Goal: Task Accomplishment & Management: Complete application form

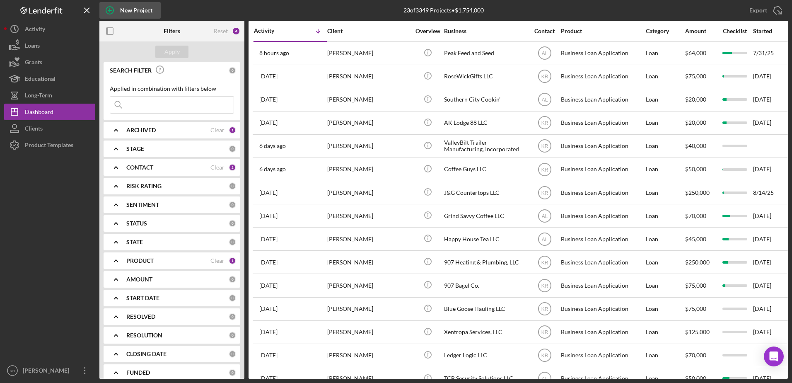
click at [149, 17] on div "New Project" at bounding box center [136, 10] width 32 height 17
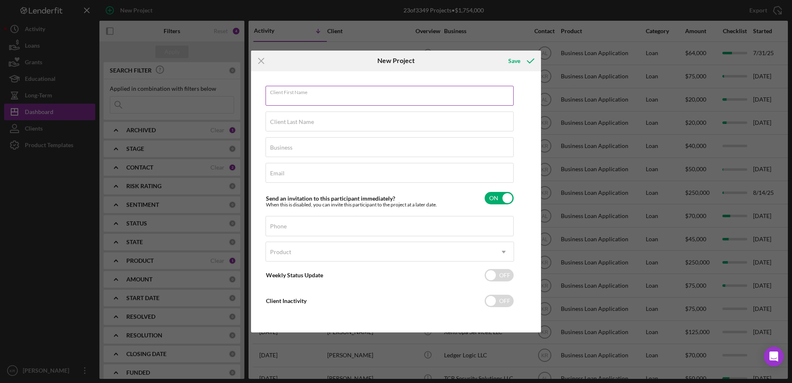
click at [308, 100] on input "Client First Name" at bounding box center [390, 96] width 248 height 20
type input "[PERSON_NAME]"
type input "Short"
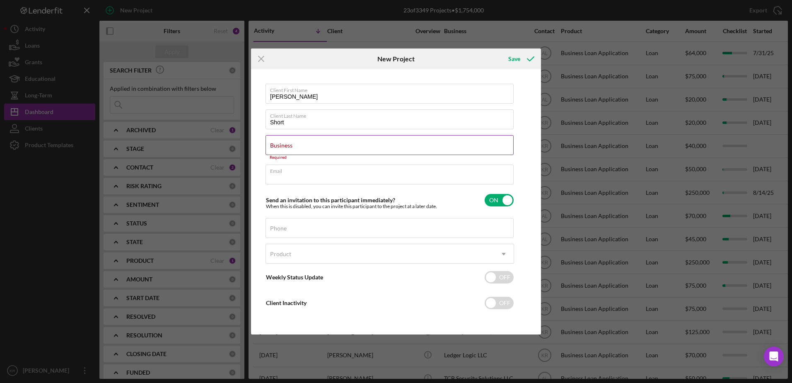
click at [397, 142] on div "Business Required" at bounding box center [390, 147] width 249 height 25
type input "[PERSON_NAME] Services LLC"
type input "e"
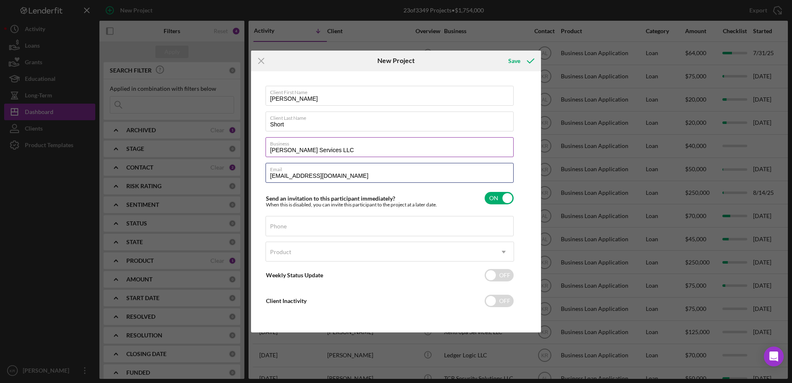
type input "[EMAIL_ADDRESS][DOMAIN_NAME]"
type input "[PHONE_NUMBER]"
click at [399, 261] on div "Product" at bounding box center [380, 251] width 228 height 19
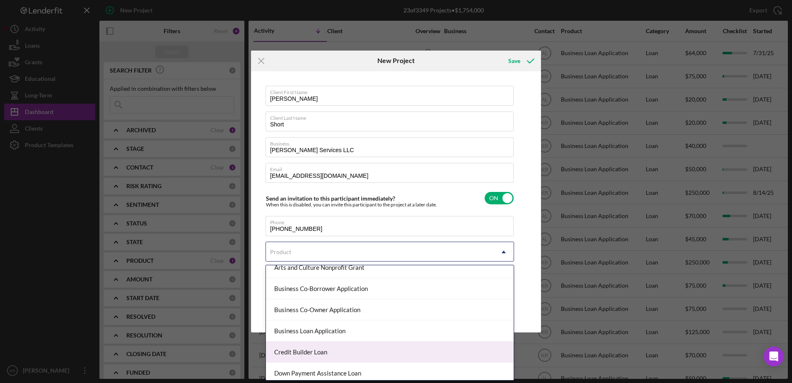
scroll to position [60, 0]
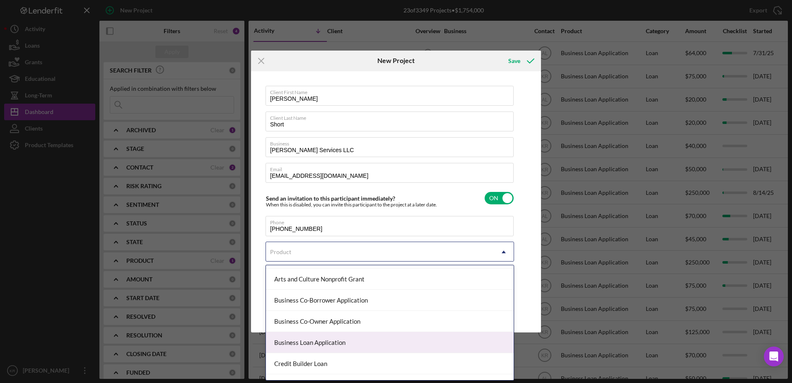
click at [306, 345] on div "Business Loan Application" at bounding box center [390, 342] width 248 height 21
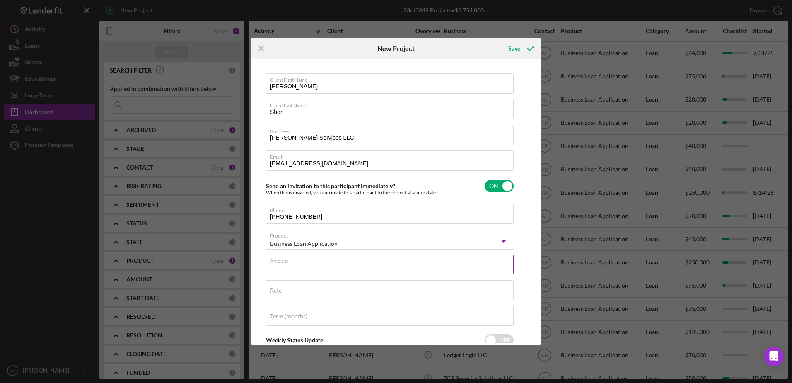
click at [392, 265] on input "Amount" at bounding box center [390, 264] width 248 height 20
type input "$45,000"
click at [517, 51] on div "Save" at bounding box center [515, 48] width 12 height 17
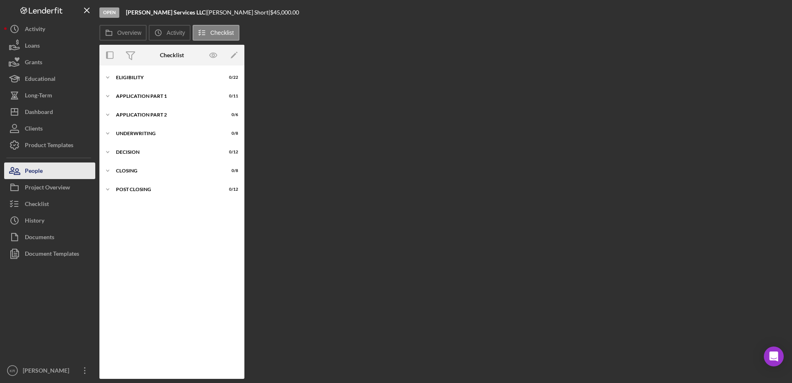
click at [62, 174] on button "People" at bounding box center [49, 170] width 91 height 17
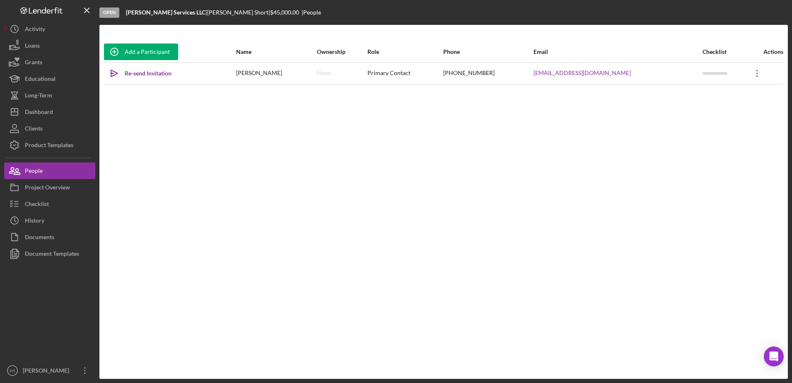
click at [747, 77] on icon "Icon/Overflow" at bounding box center [757, 73] width 21 height 21
click at [730, 113] on button "Icon/Link Get Invitation Link" at bounding box center [714, 112] width 91 height 17
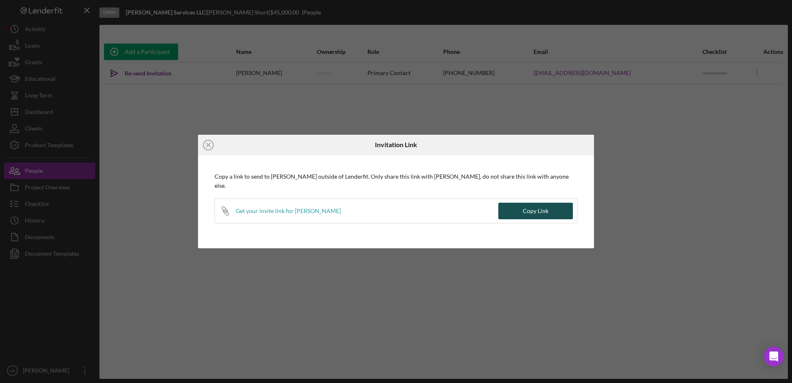
click at [523, 208] on button "Copy Link" at bounding box center [536, 211] width 75 height 17
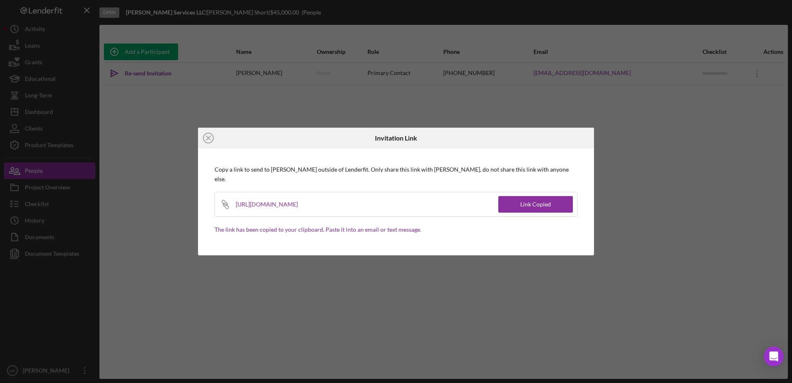
click at [217, 140] on icon "Icon/Close" at bounding box center [208, 138] width 21 height 21
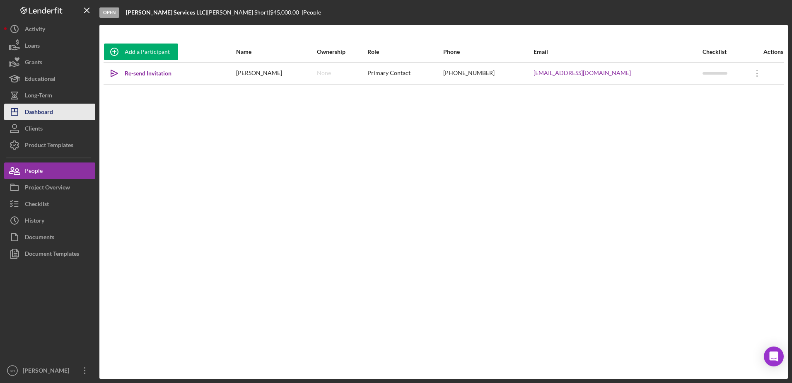
click at [29, 115] on div "Dashboard" at bounding box center [39, 113] width 28 height 19
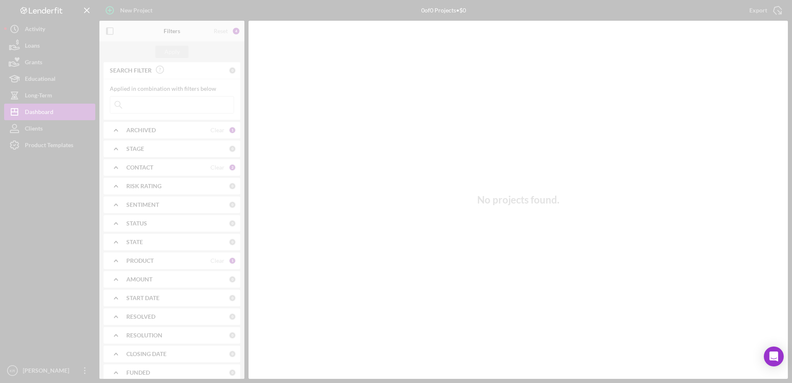
click at [128, 12] on div at bounding box center [396, 191] width 792 height 383
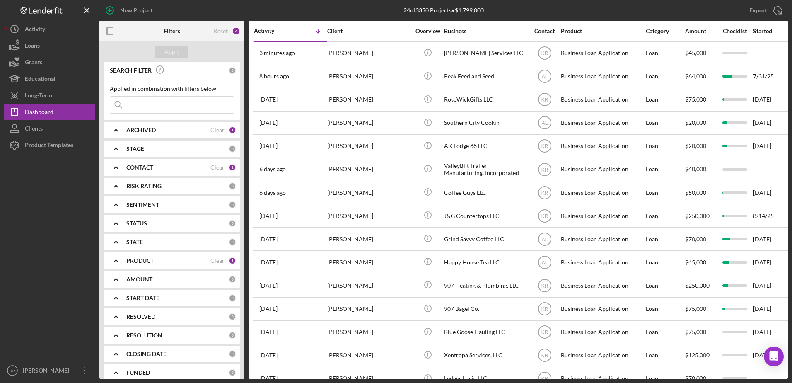
click at [128, 12] on div "New Project" at bounding box center [136, 10] width 32 height 17
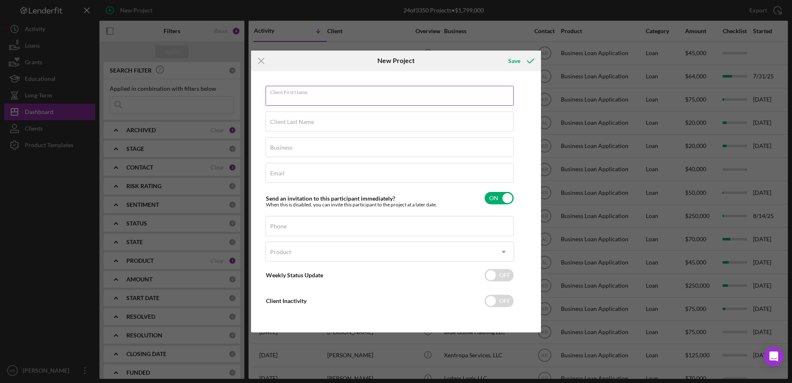
click at [375, 98] on input "Client First Name" at bounding box center [390, 96] width 248 height 20
type input "t"
type input "[PERSON_NAME]"
click at [326, 152] on input "SKT" at bounding box center [390, 147] width 248 height 20
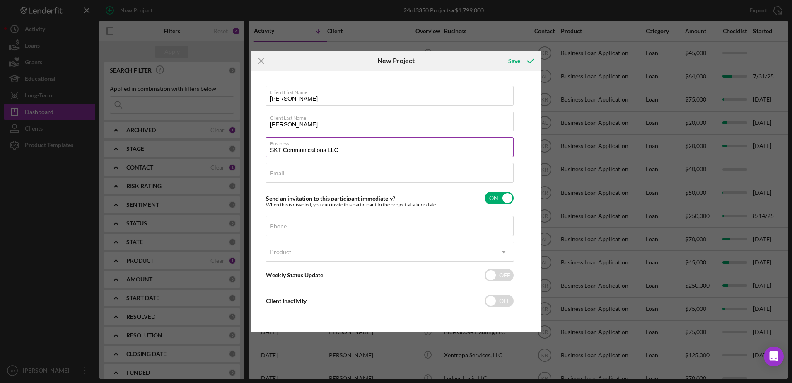
type input "SKT Communications LLC"
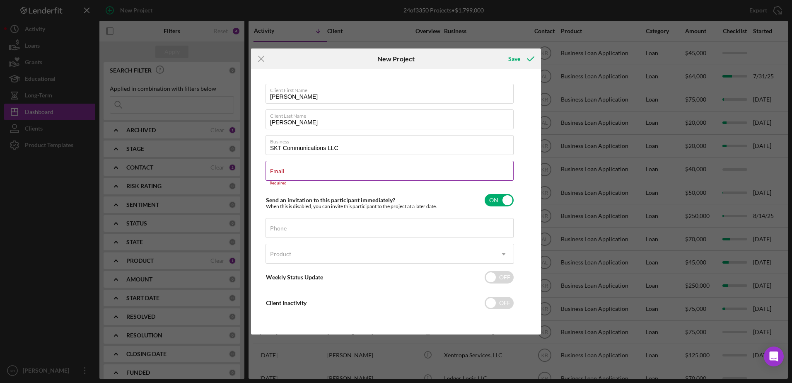
click at [349, 172] on div "Email Required" at bounding box center [390, 173] width 249 height 25
paste input "[EMAIL_ADDRESS][DOMAIN_NAME]"
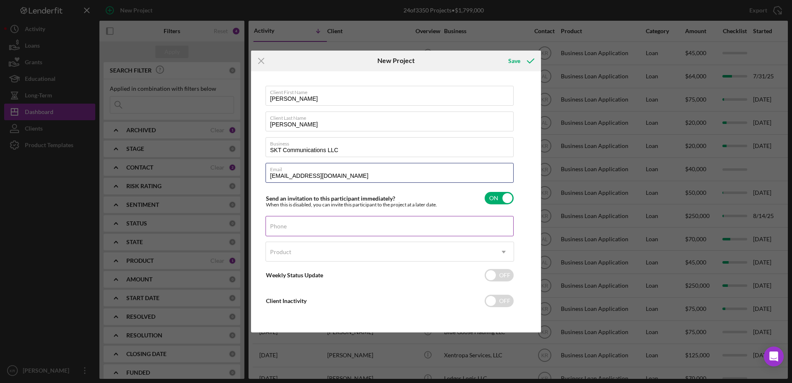
type input "[EMAIL_ADDRESS][DOMAIN_NAME]"
click at [300, 229] on input "Phone" at bounding box center [390, 226] width 248 height 20
type input "[PHONE_NUMBER]"
click at [482, 241] on div "Client First Name [PERSON_NAME] Client Last Name [PERSON_NAME] Business SKT Com…" at bounding box center [390, 202] width 249 height 233
click at [429, 252] on div "Product" at bounding box center [380, 251] width 228 height 19
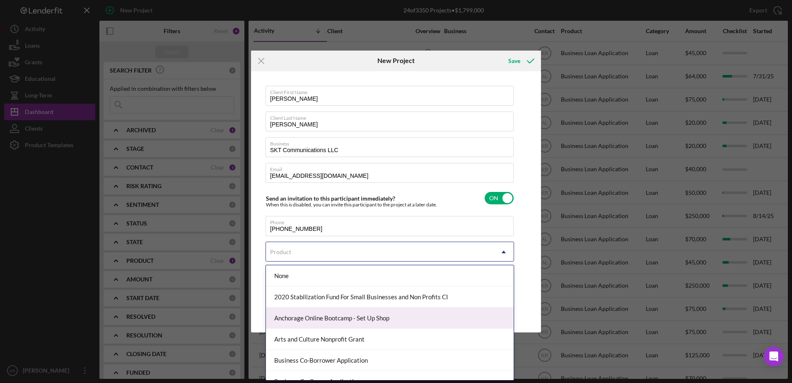
scroll to position [83, 0]
click at [363, 321] on div "Business Loan Application" at bounding box center [390, 319] width 248 height 21
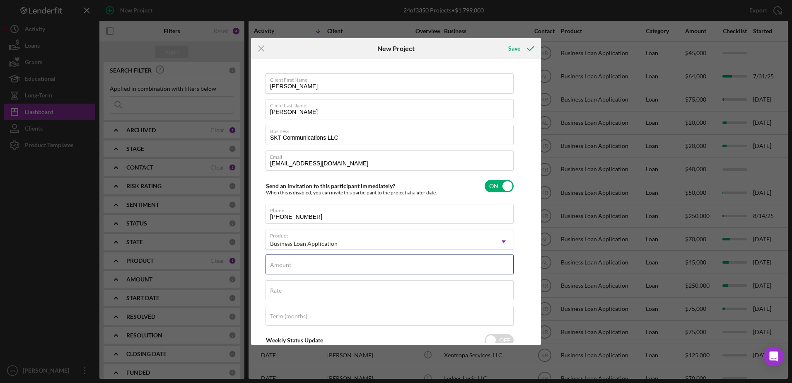
drag, startPoint x: 349, startPoint y: 262, endPoint x: 307, endPoint y: 276, distance: 44.2
click at [349, 262] on div "Amount" at bounding box center [390, 264] width 249 height 21
click at [291, 264] on label "Amount" at bounding box center [280, 265] width 21 height 7
click at [384, 264] on input "Amount" at bounding box center [390, 264] width 248 height 20
type input "$75,000.00"
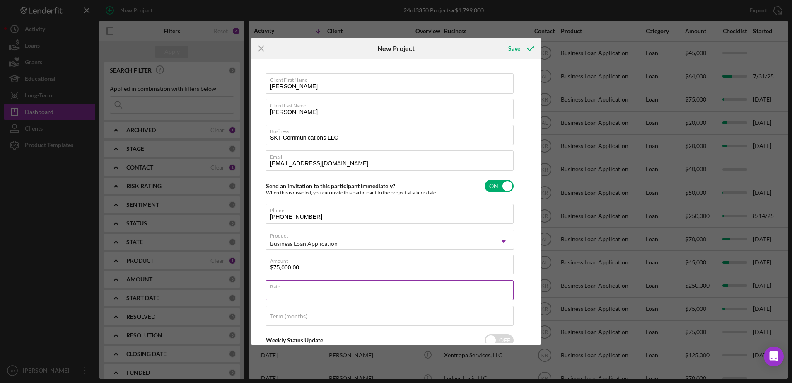
click at [453, 292] on input "Rate" at bounding box center [390, 290] width 248 height 20
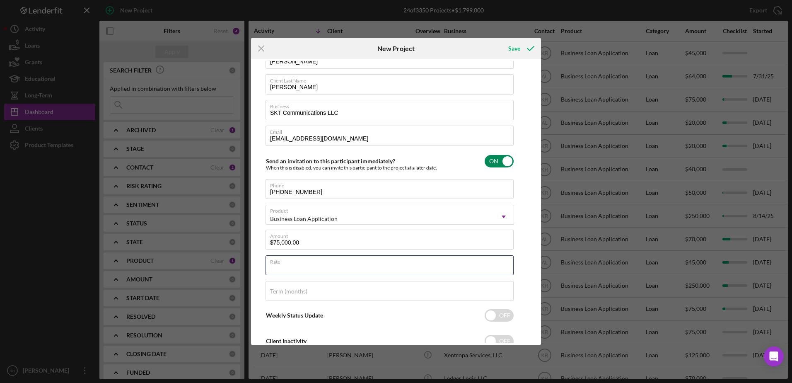
scroll to position [0, 0]
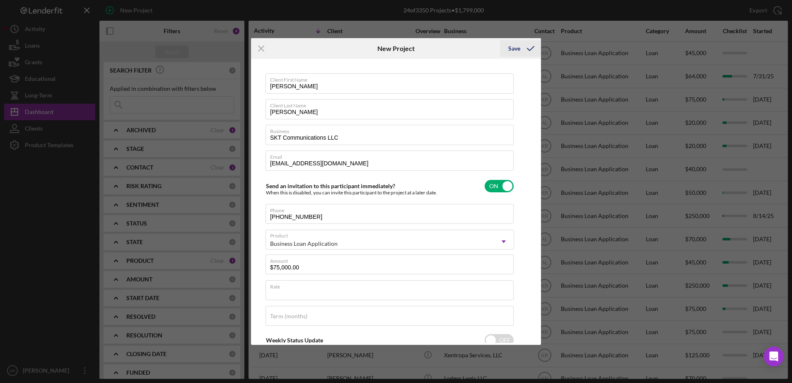
click at [518, 51] on div "Save" at bounding box center [515, 48] width 12 height 17
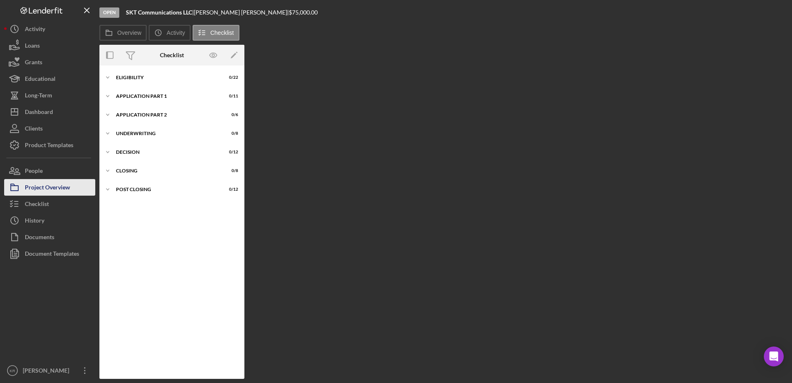
click at [49, 186] on div "Project Overview" at bounding box center [47, 188] width 45 height 19
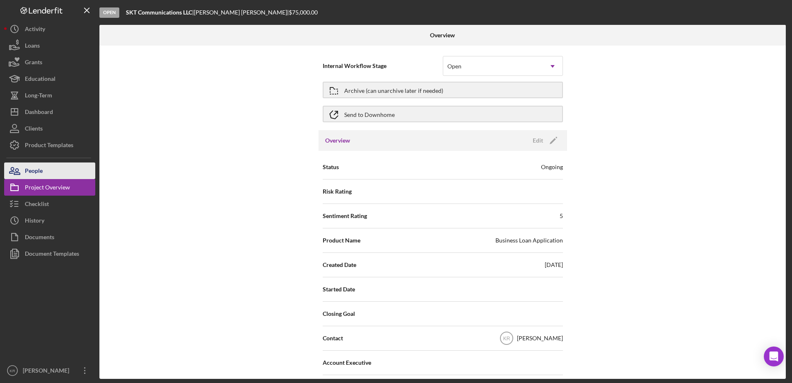
click at [75, 176] on button "People" at bounding box center [49, 170] width 91 height 17
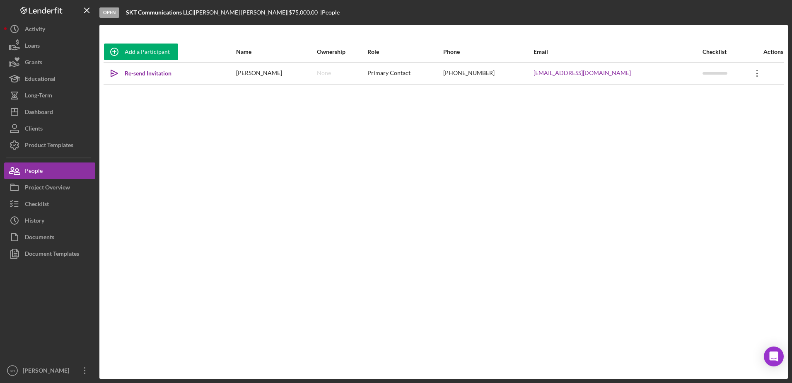
click at [747, 76] on icon "Icon/Overflow" at bounding box center [757, 73] width 21 height 21
click at [713, 117] on button "Icon/Link Get Invitation Link" at bounding box center [717, 112] width 91 height 17
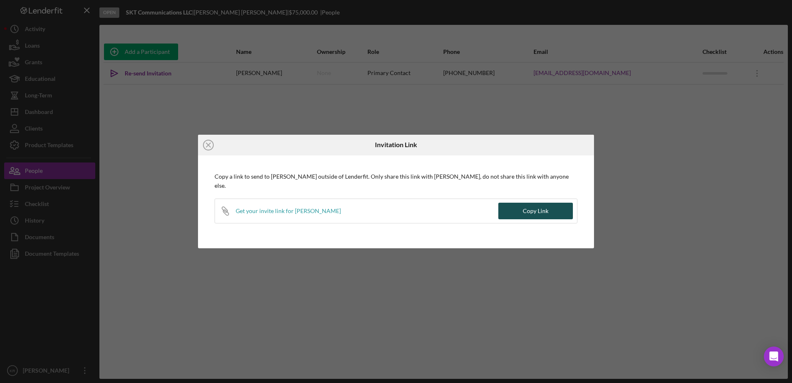
click at [537, 203] on div "Copy Link" at bounding box center [536, 211] width 26 height 17
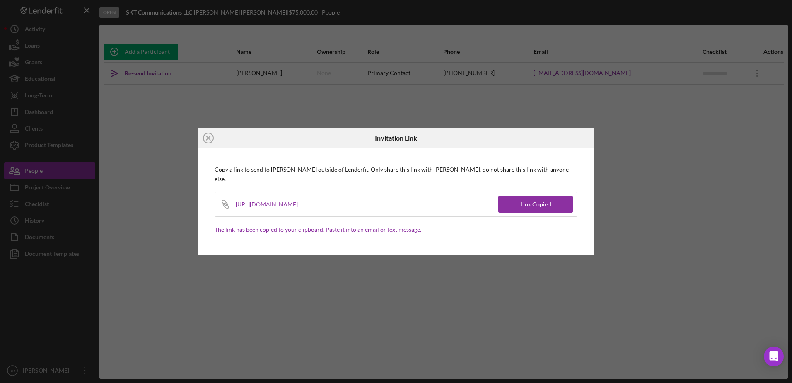
click at [240, 154] on div "Icon/Close Invitation Link Copy a link to send to [PERSON_NAME] outside of Lend…" at bounding box center [396, 191] width 396 height 127
click at [206, 143] on icon "Icon/Close" at bounding box center [208, 138] width 21 height 21
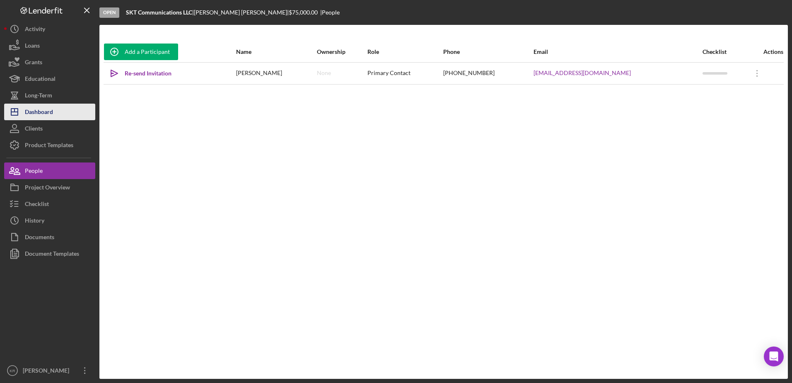
drag, startPoint x: 61, startPoint y: 119, endPoint x: 55, endPoint y: 117, distance: 6.4
click at [61, 119] on button "Icon/Dashboard Dashboard" at bounding box center [49, 112] width 91 height 17
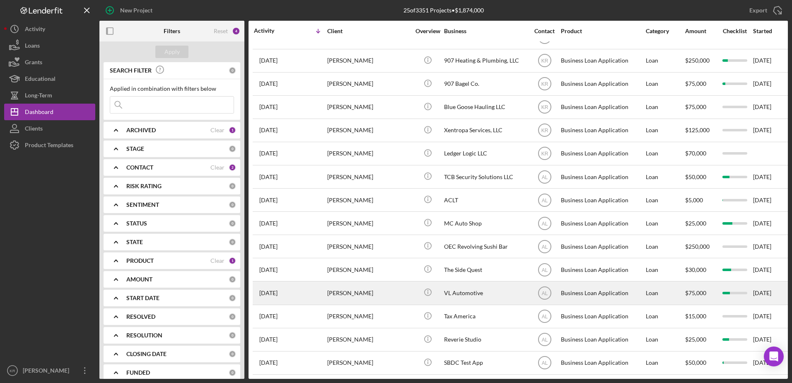
scroll to position [254, 0]
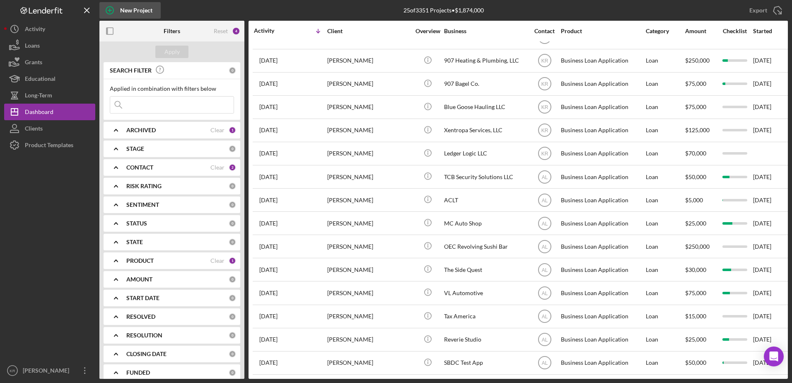
click at [119, 4] on icon "button" at bounding box center [109, 10] width 21 height 21
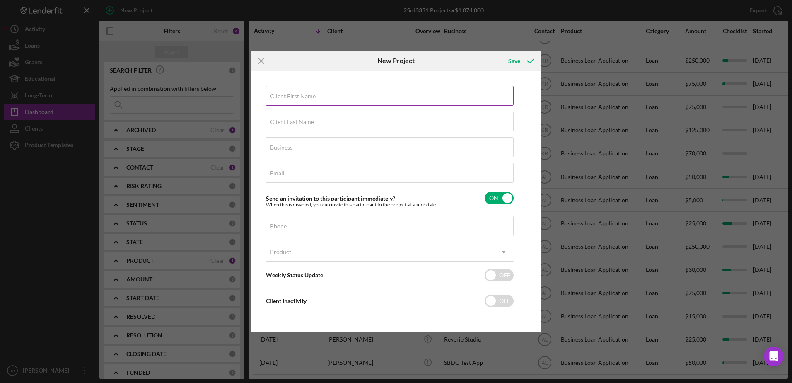
click at [367, 97] on input "Client First Name" at bounding box center [390, 96] width 248 height 20
type input "k"
type input "[PERSON_NAME]"
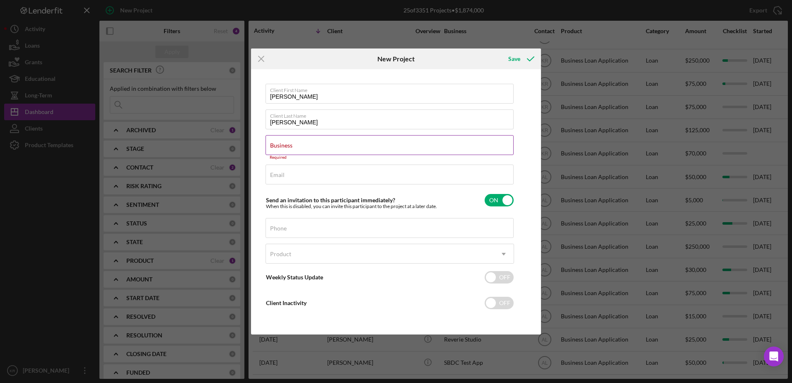
click at [293, 144] on label "Business" at bounding box center [281, 145] width 22 height 7
click at [386, 144] on input "Business" at bounding box center [390, 145] width 248 height 20
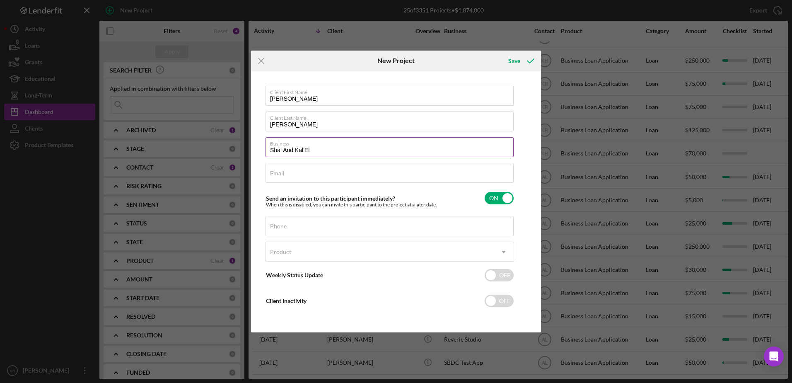
type input "Shai And Kal'El"
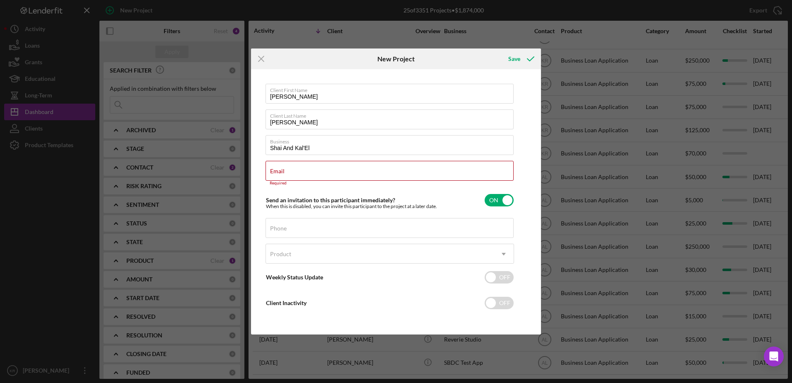
drag, startPoint x: 317, startPoint y: 174, endPoint x: 547, endPoint y: 165, distance: 231.0
click at [317, 174] on div "Email Required" at bounding box center [390, 173] width 249 height 25
click at [333, 158] on div "Client First Name [PERSON_NAME] Client Last Name [PERSON_NAME] Business Shai An…" at bounding box center [390, 202] width 249 height 236
click at [319, 174] on input "Email" at bounding box center [390, 171] width 248 height 20
paste input ""[PERSON_NAME]" <[EMAIL_ADDRESS][DOMAIN_NAME]>"
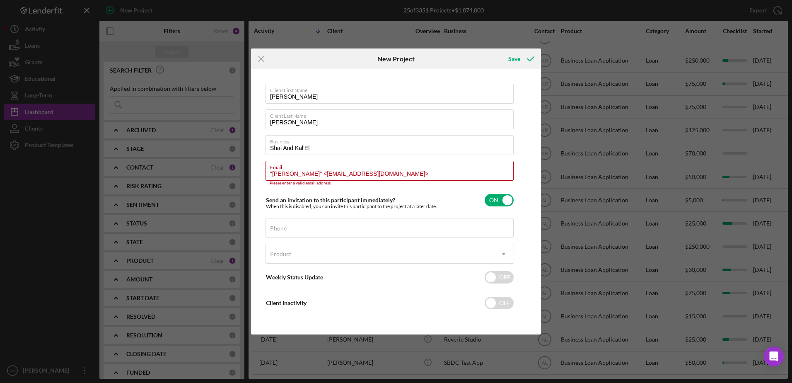
drag, startPoint x: 321, startPoint y: 176, endPoint x: 64, endPoint y: 166, distance: 257.1
click at [70, 173] on div "Icon/Menu Close New Project Save Client First Name [PERSON_NAME] Client Last Na…" at bounding box center [396, 191] width 792 height 383
click at [415, 178] on input "[EMAIL_ADDRESS][DOMAIN_NAME]>" at bounding box center [390, 171] width 248 height 20
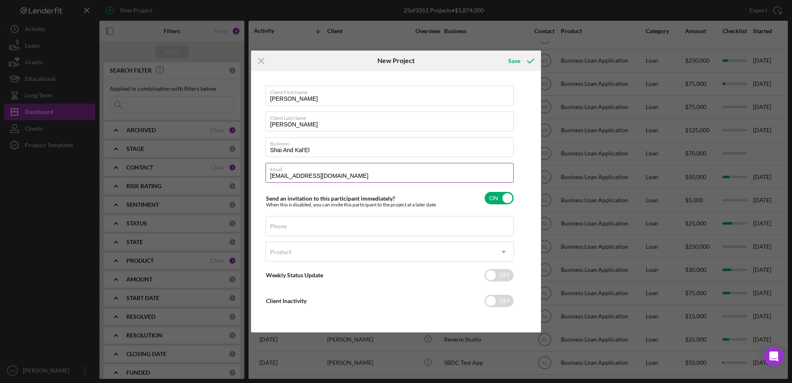
type input "[EMAIL_ADDRESS][DOMAIN_NAME]"
click at [292, 231] on input "Phone" at bounding box center [390, 226] width 248 height 20
type input "[PHONE_NUMBER]"
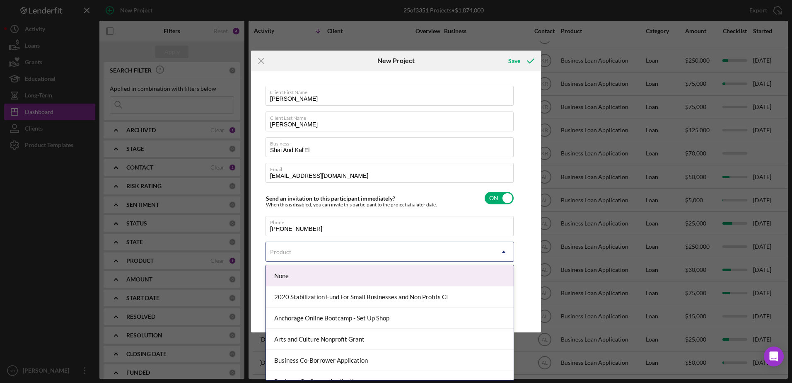
click at [339, 250] on div "Product" at bounding box center [380, 251] width 228 height 19
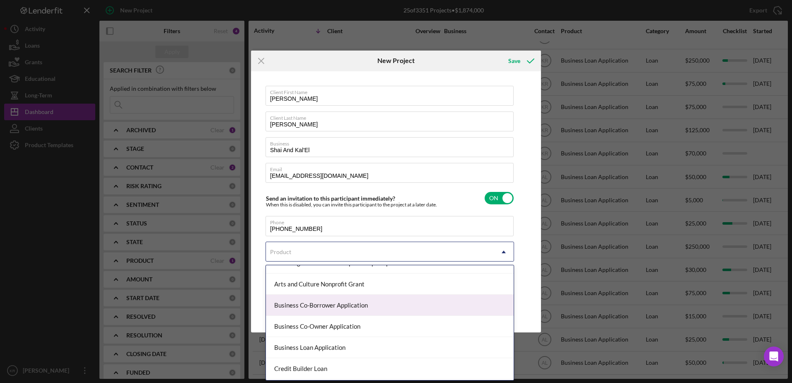
scroll to position [102, 0]
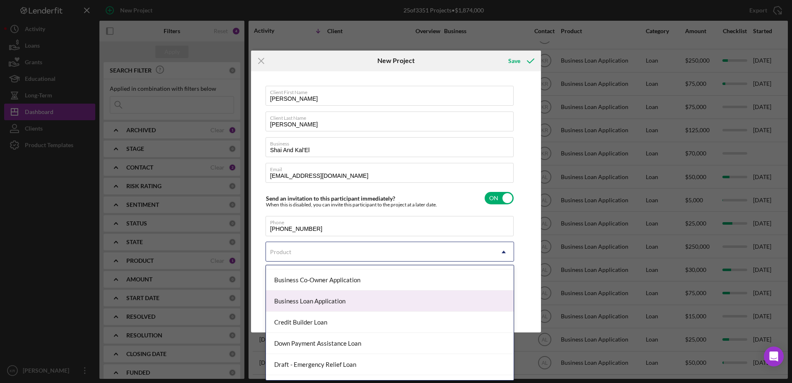
click at [359, 293] on div "Business Loan Application" at bounding box center [390, 301] width 248 height 21
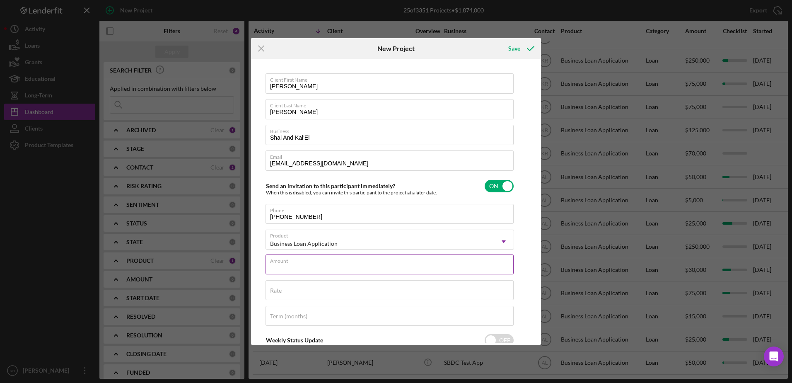
click at [309, 274] on input "Amount" at bounding box center [390, 264] width 248 height 20
type input "$8,000"
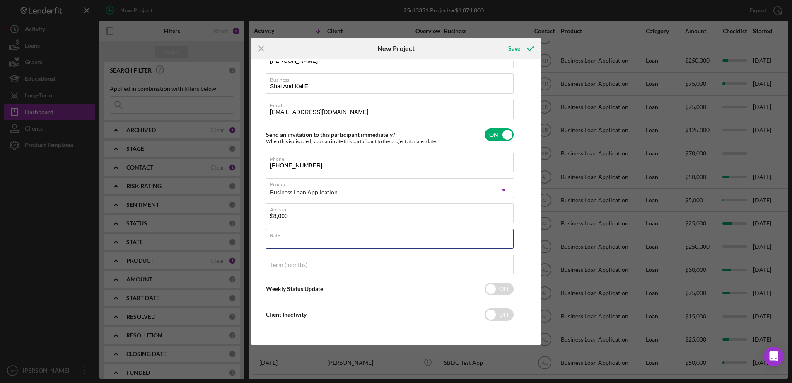
scroll to position [53, 0]
click at [516, 51] on div "Save" at bounding box center [515, 48] width 12 height 17
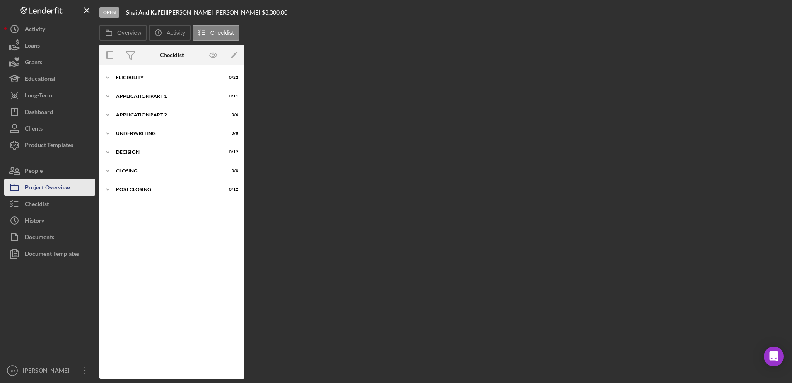
click at [53, 183] on div "Project Overview" at bounding box center [47, 188] width 45 height 19
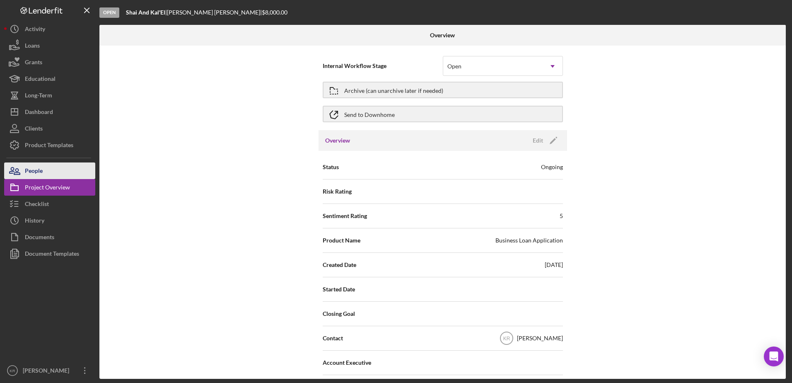
click at [20, 172] on icon "button" at bounding box center [14, 170] width 21 height 21
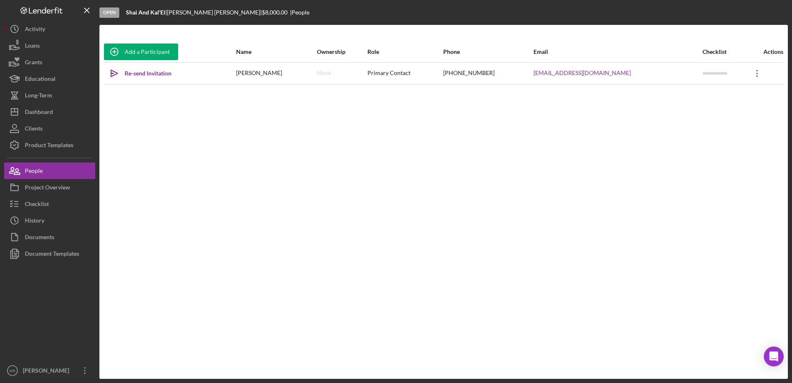
click at [753, 78] on icon "Icon/Overflow" at bounding box center [757, 73] width 21 height 21
click at [734, 116] on button "Icon/Link Get Invitation Link" at bounding box center [715, 112] width 91 height 17
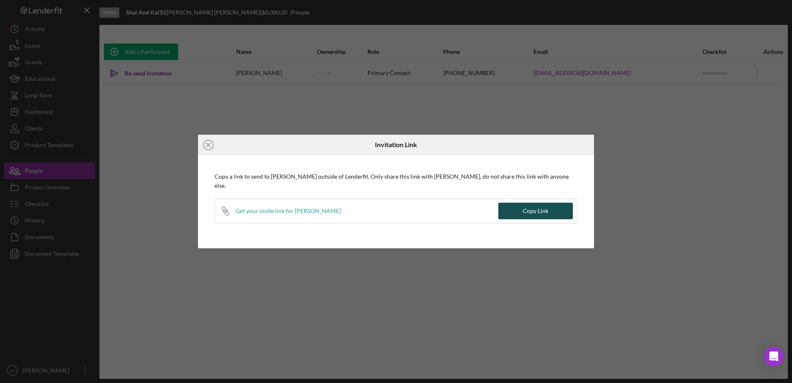
click at [552, 203] on button "Copy Link" at bounding box center [536, 211] width 75 height 17
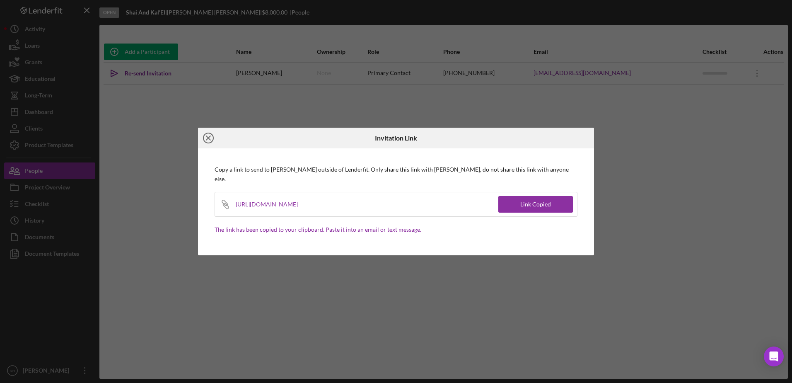
click at [206, 141] on icon "Icon/Close" at bounding box center [208, 138] width 21 height 21
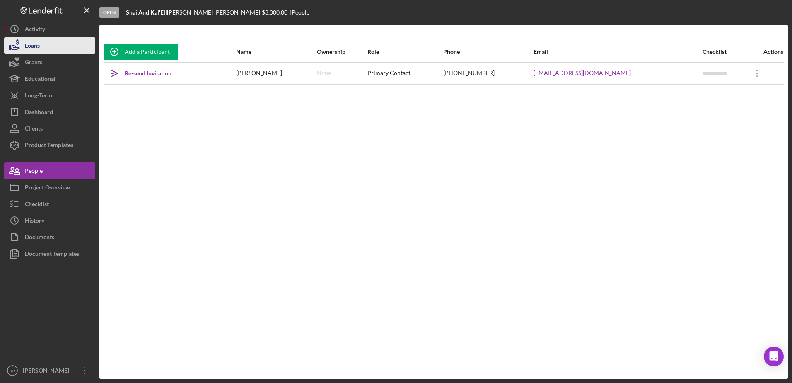
click at [17, 46] on icon "button" at bounding box center [14, 45] width 21 height 21
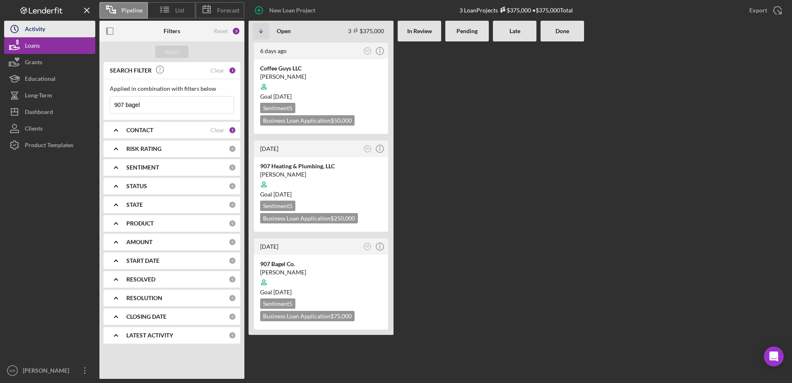
click at [22, 34] on icon "Icon/History" at bounding box center [14, 29] width 21 height 21
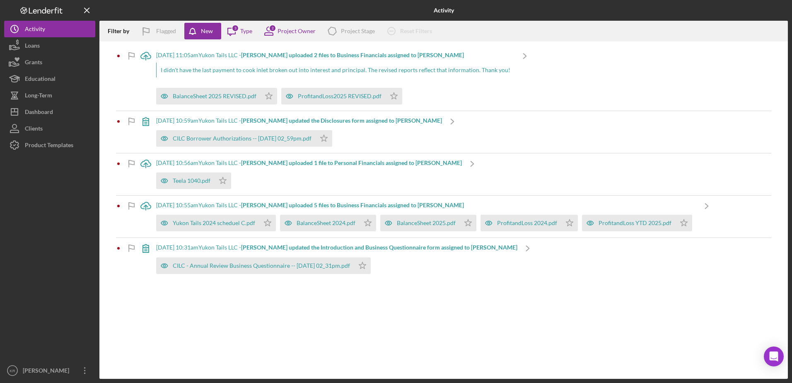
click at [4, 21] on button "Icon/History Activity" at bounding box center [49, 29] width 91 height 17
click at [271, 51] on b "[PERSON_NAME] uploaded 2 files to Business Financials assigned to [PERSON_NAME]" at bounding box center [352, 54] width 223 height 7
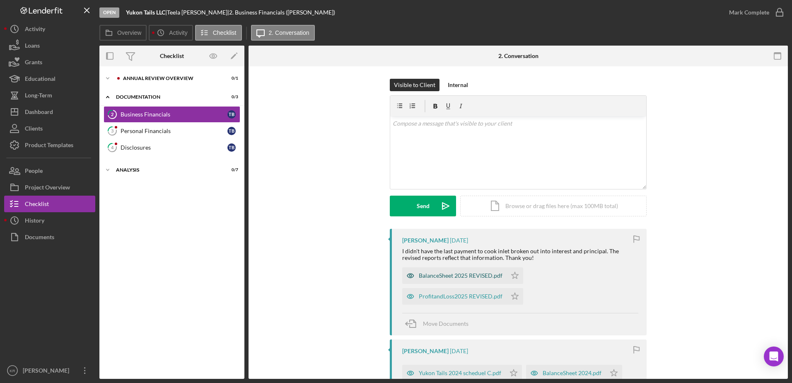
click at [458, 270] on div "BalanceSheet 2025 REVISED.pdf" at bounding box center [454, 275] width 104 height 17
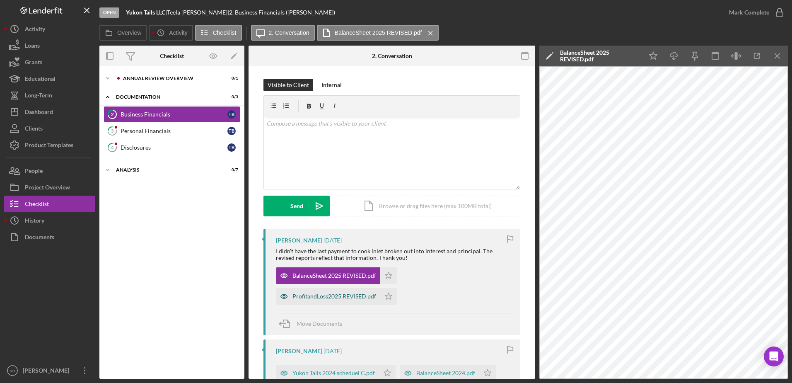
click at [323, 303] on div "ProfitandLoss2025 REVISED.pdf" at bounding box center [328, 296] width 104 height 17
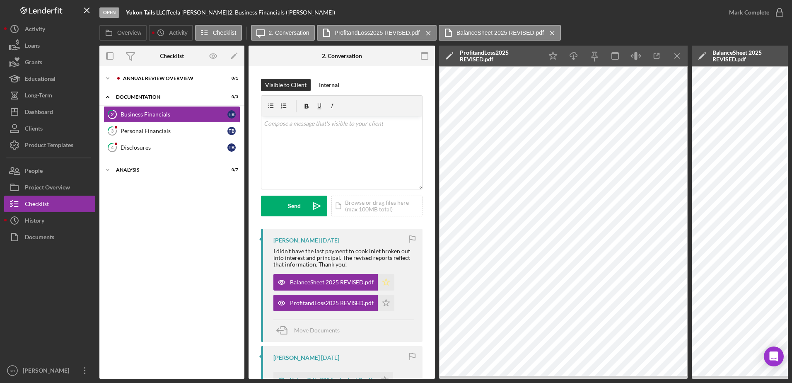
click at [381, 281] on icon "Icon/Star" at bounding box center [386, 282] width 17 height 17
click at [381, 307] on icon "Icon/Star" at bounding box center [386, 303] width 17 height 17
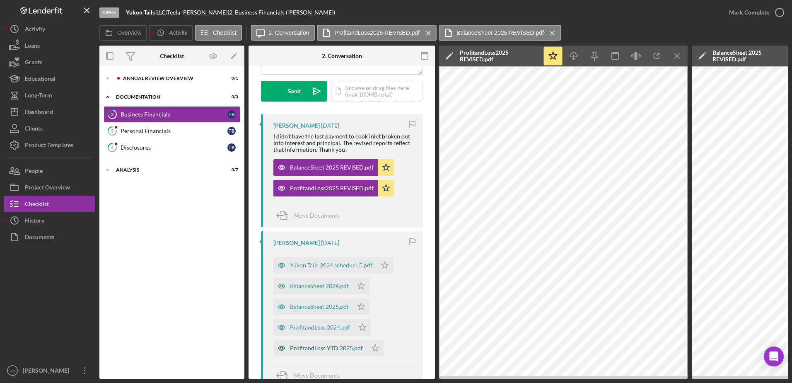
scroll to position [166, 0]
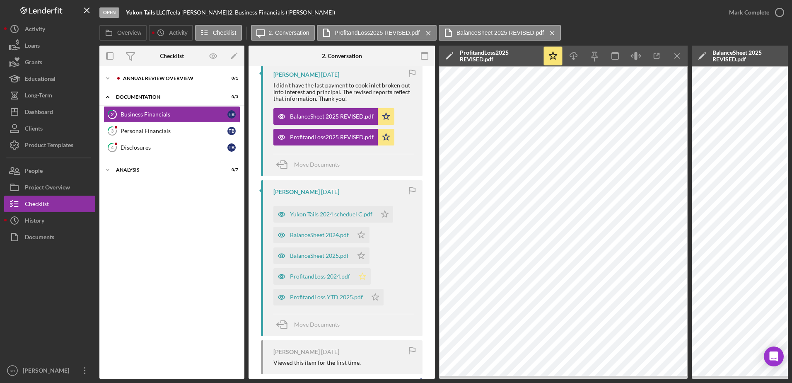
click at [364, 281] on icon "Icon/Star" at bounding box center [362, 276] width 17 height 17
click at [327, 274] on div "ProfitandLoss 2024.pdf" at bounding box center [320, 276] width 60 height 7
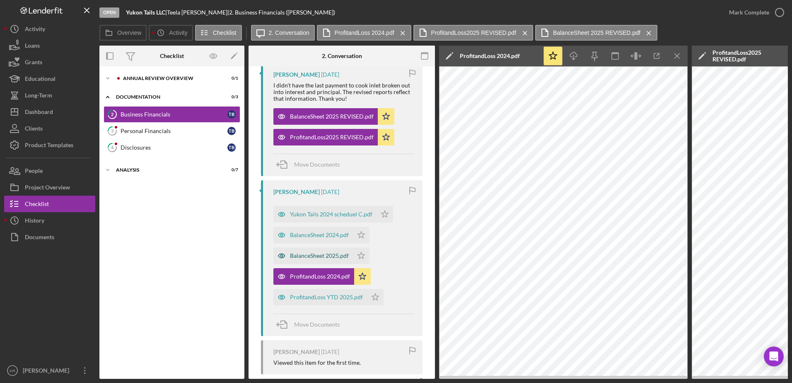
click at [288, 259] on icon "button" at bounding box center [282, 255] width 17 height 17
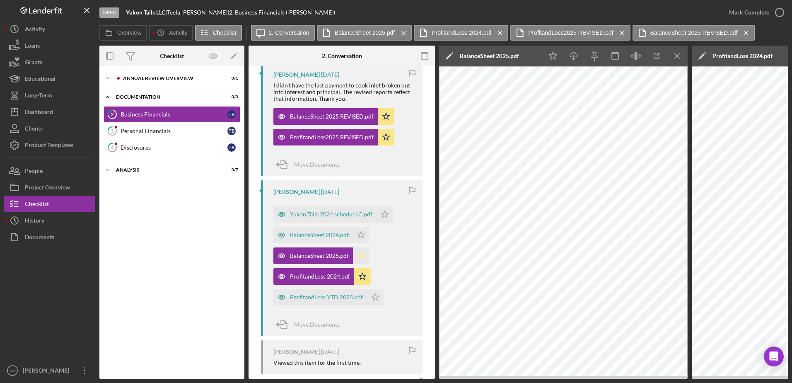
click at [364, 262] on icon "Icon/Star" at bounding box center [361, 255] width 17 height 17
click at [329, 239] on div "BalanceSheet 2024.pdf" at bounding box center [314, 235] width 80 height 17
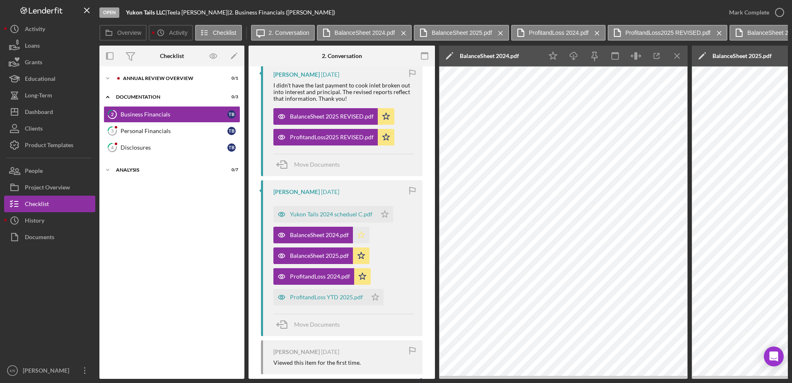
click at [369, 239] on icon "Icon/Star" at bounding box center [361, 235] width 17 height 17
click at [350, 221] on div "Yukon Tails 2024 scheduel C.pdf" at bounding box center [325, 214] width 103 height 17
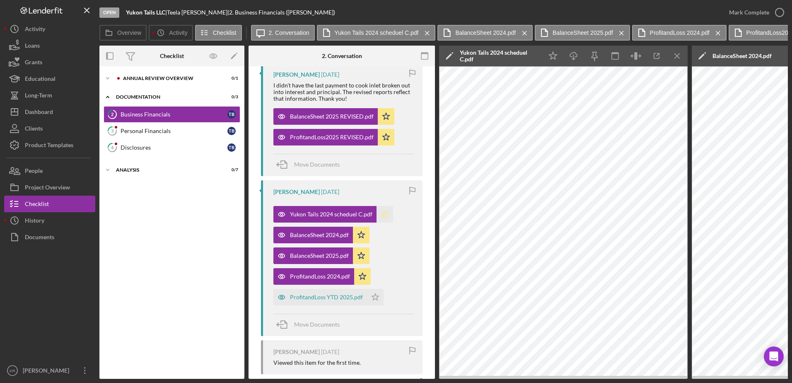
click at [377, 218] on icon "Icon/Star" at bounding box center [385, 214] width 17 height 17
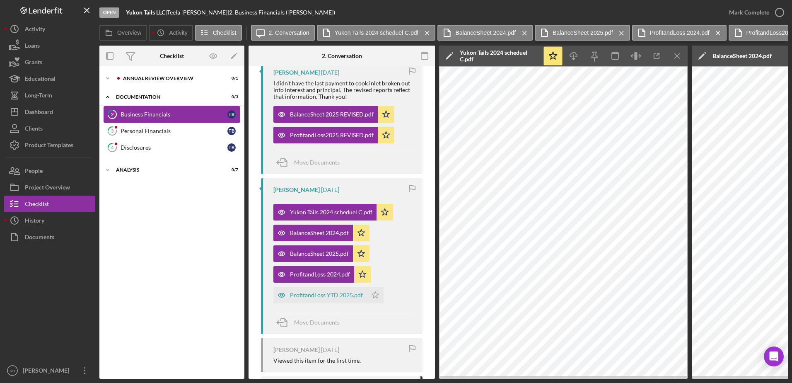
scroll to position [146, 0]
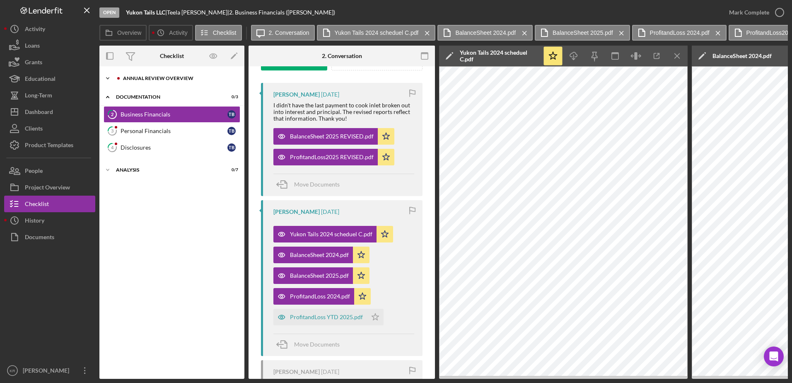
click at [170, 78] on div "Annual Review Overview" at bounding box center [178, 78] width 111 height 5
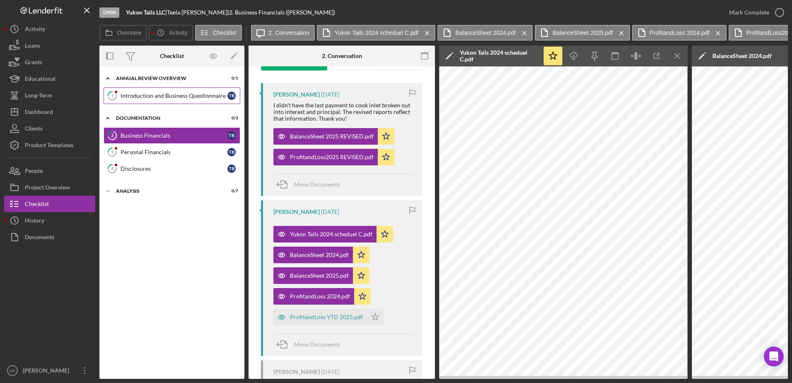
click at [167, 100] on link "1 Introduction and Business Questionnaire T B" at bounding box center [172, 95] width 137 height 17
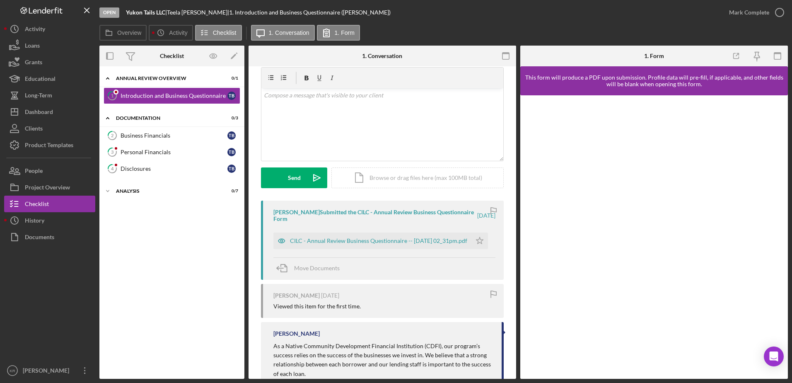
scroll to position [41, 0]
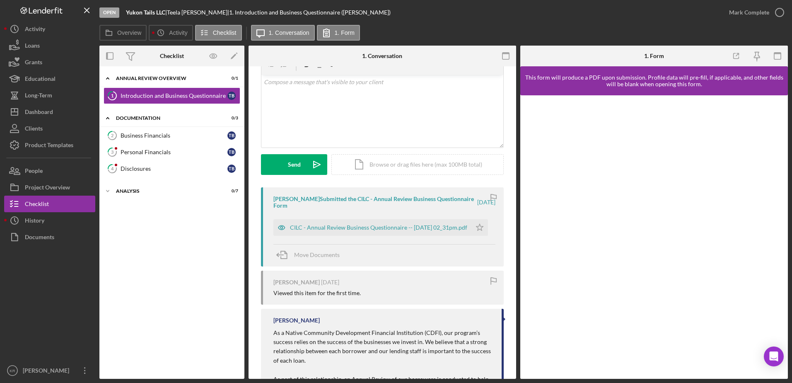
click at [298, 225] on div "CILC - Annual Review Business Questionnaire -- [DATE] 02_31pm.pdf" at bounding box center [378, 227] width 177 height 7
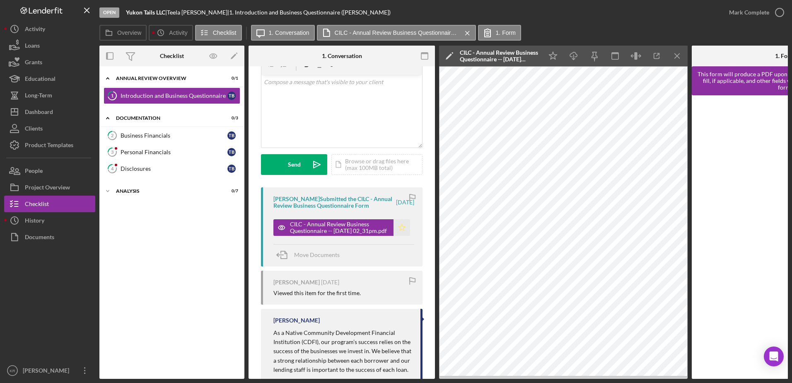
click at [395, 234] on icon "Icon/Star" at bounding box center [402, 227] width 17 height 17
click at [758, 12] on div "Mark Complete" at bounding box center [749, 12] width 40 height 17
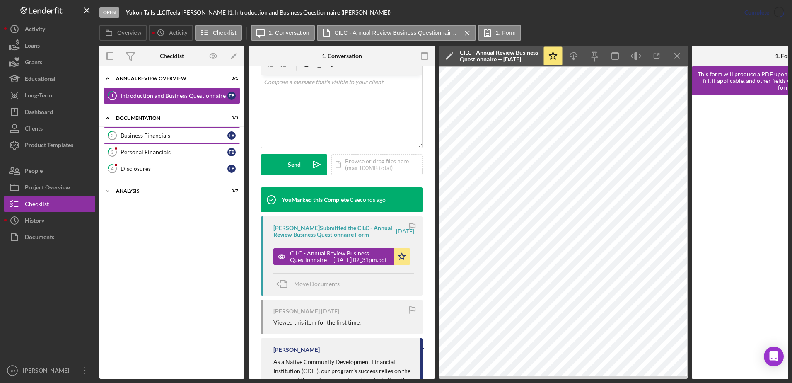
click at [166, 128] on link "2 Business Financials T B" at bounding box center [172, 135] width 137 height 17
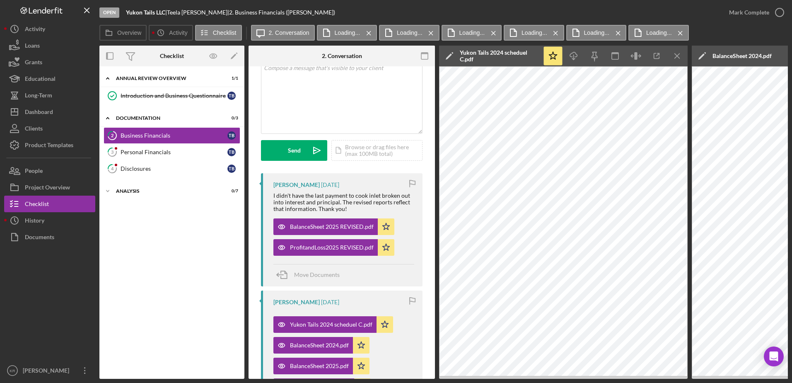
scroll to position [22, 0]
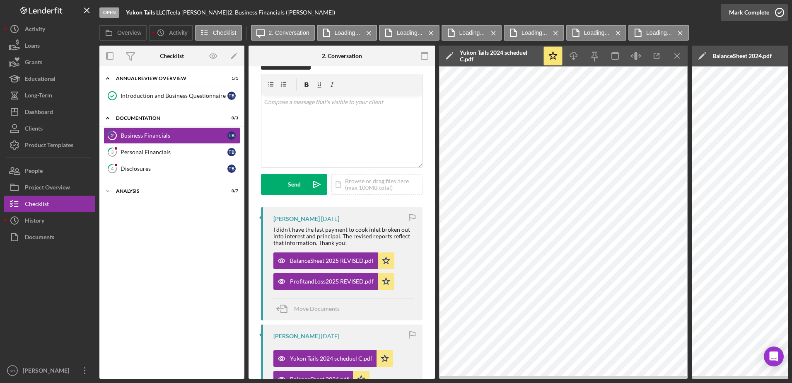
click at [744, 15] on div "Mark Complete" at bounding box center [749, 12] width 40 height 17
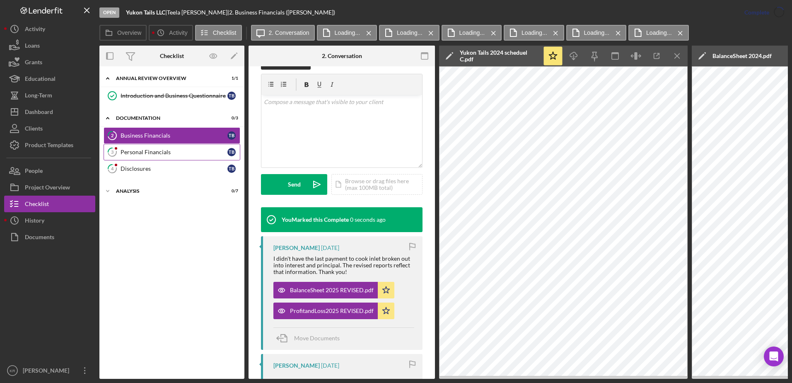
click at [168, 159] on link "3 Personal Financials T B" at bounding box center [172, 152] width 137 height 17
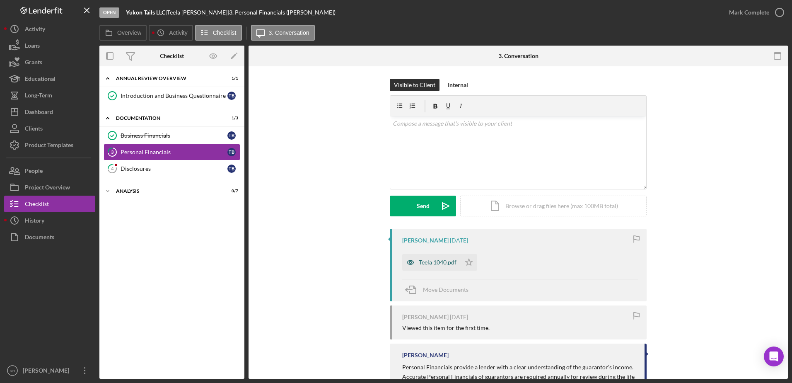
click at [449, 263] on div "Teela 1040.pdf" at bounding box center [438, 262] width 38 height 7
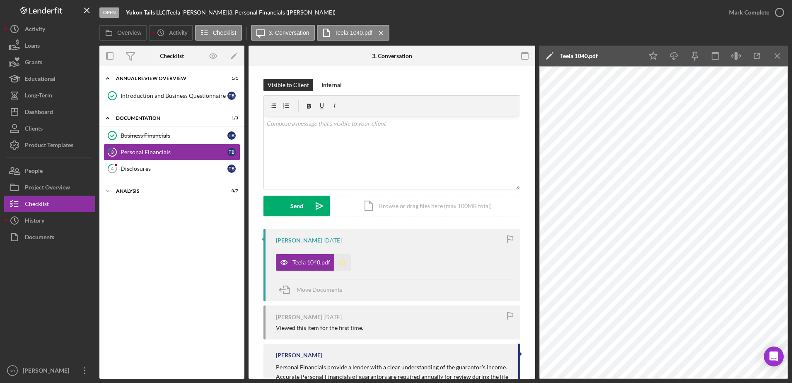
click at [341, 262] on icon "Icon/Star" at bounding box center [342, 262] width 17 height 17
click at [761, 14] on div "Mark Complete" at bounding box center [749, 12] width 40 height 17
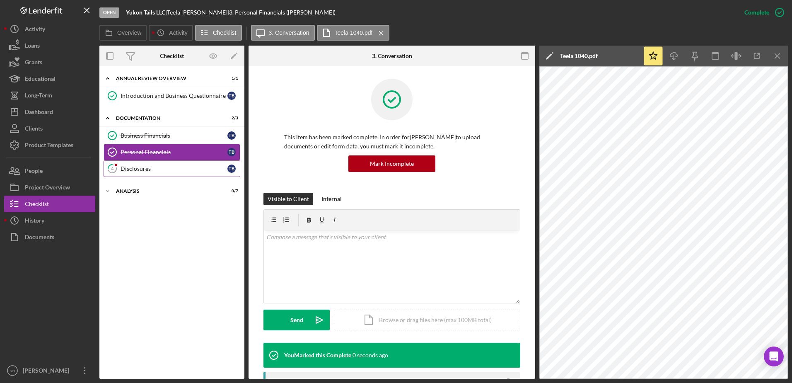
click at [182, 172] on div "Disclosures" at bounding box center [174, 168] width 107 height 7
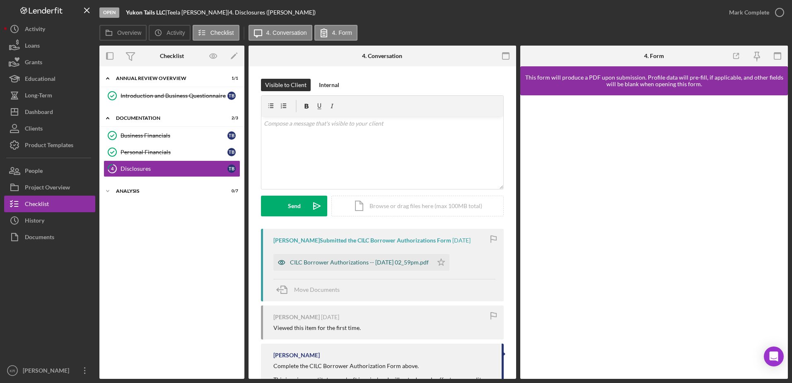
click at [383, 265] on div "CILC Borrower Authorizations -- [DATE] 02_59pm.pdf" at bounding box center [359, 262] width 139 height 7
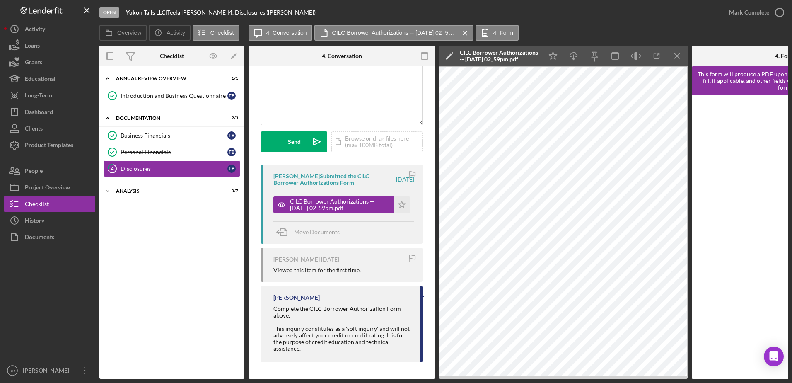
scroll to position [67, 0]
click at [755, 14] on div "Mark Complete" at bounding box center [749, 12] width 40 height 17
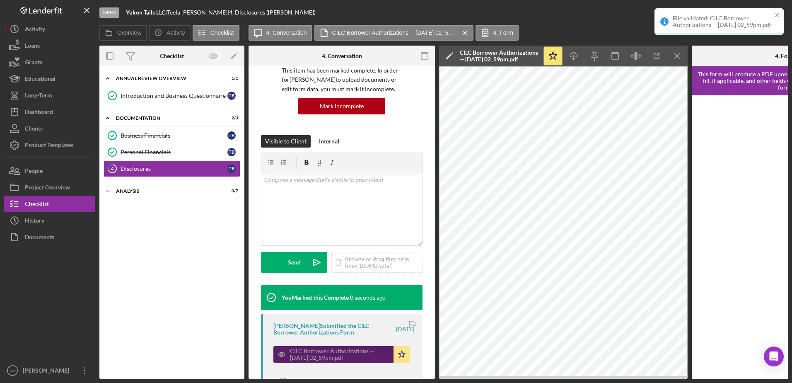
scroll to position [190, 0]
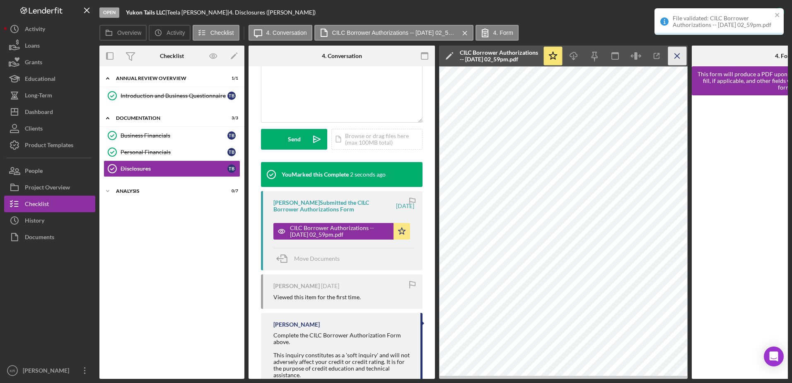
click at [680, 61] on icon "Icon/Menu Close" at bounding box center [678, 56] width 19 height 19
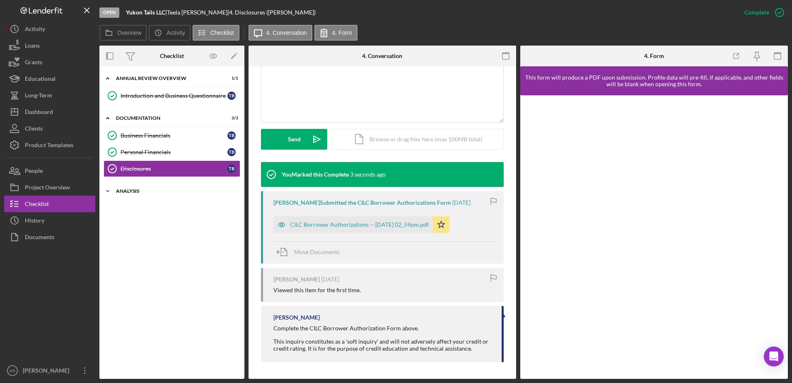
click at [160, 193] on div "Analysis" at bounding box center [175, 191] width 118 height 5
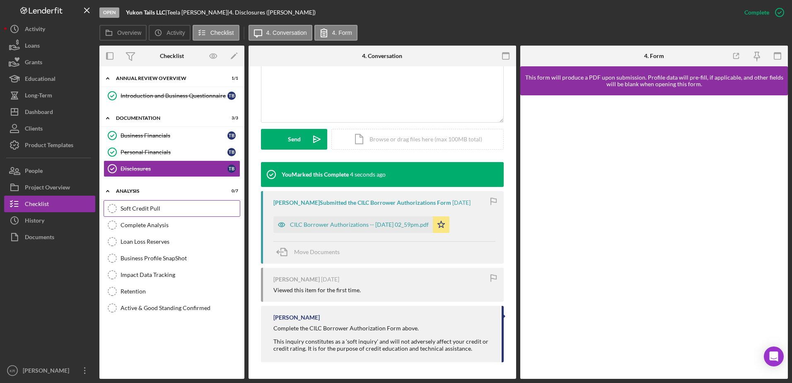
click at [147, 204] on link "Soft Credit Pull Soft Credit Pull" at bounding box center [172, 208] width 137 height 17
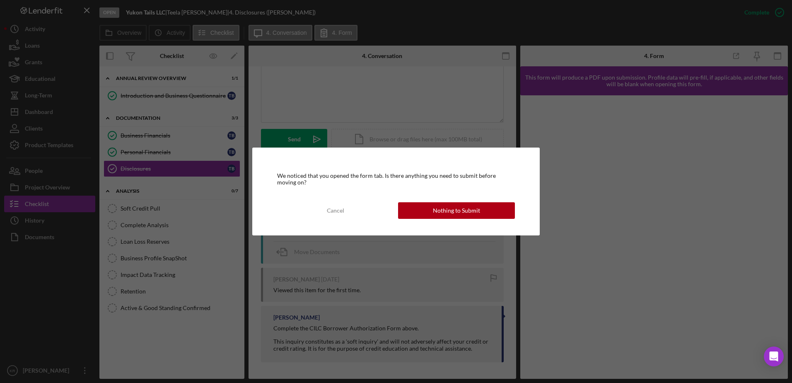
click at [450, 192] on div "We noticed that you opened the form tab. Is there anything you need to submit b…" at bounding box center [396, 192] width 288 height 88
click at [438, 205] on div "Nothing to Submit" at bounding box center [456, 210] width 47 height 17
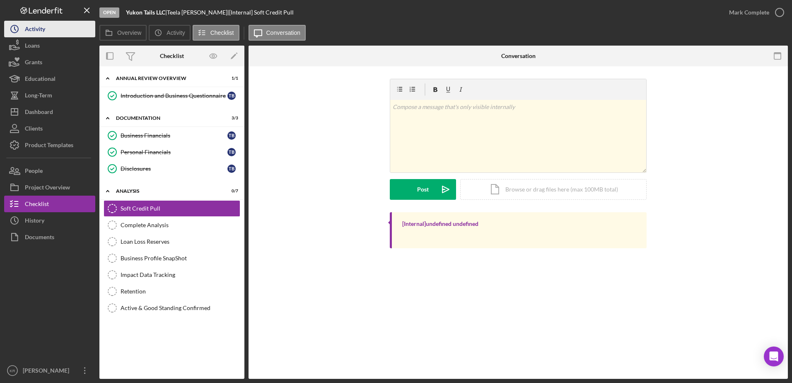
click at [25, 29] on div "Activity" at bounding box center [35, 30] width 20 height 19
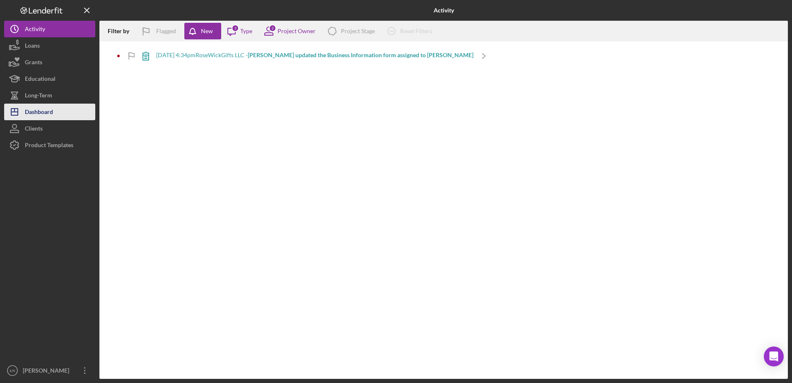
click at [57, 118] on button "Icon/Dashboard Dashboard" at bounding box center [49, 112] width 91 height 17
